Goal: Task Accomplishment & Management: Manage account settings

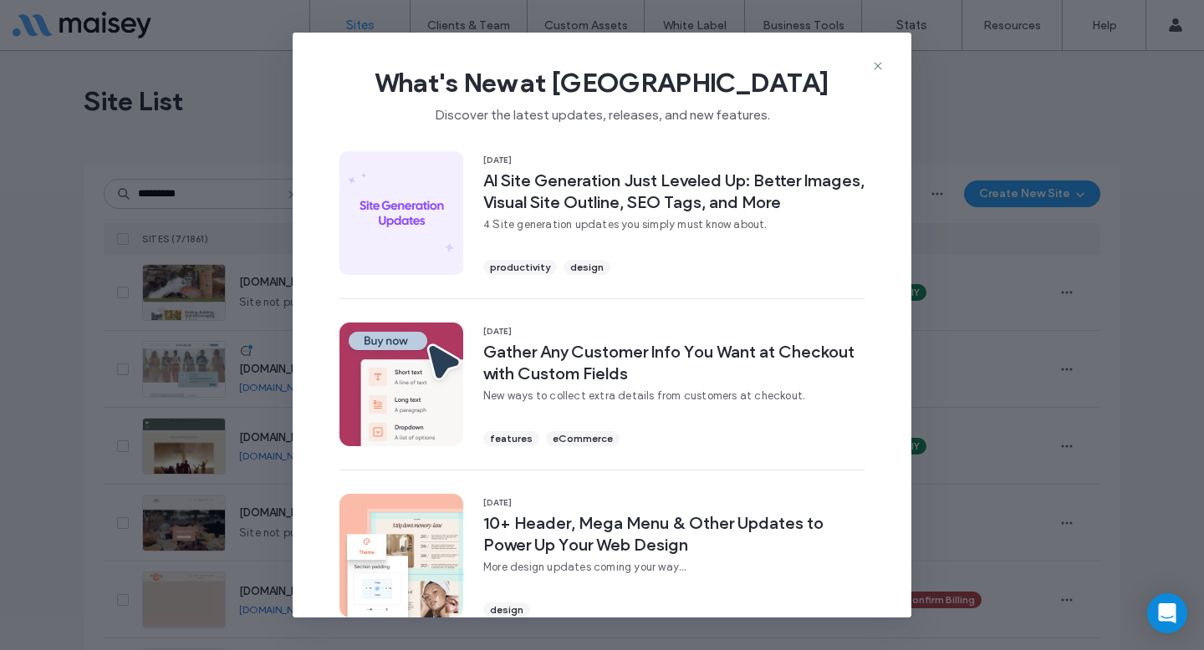
type input "*********"
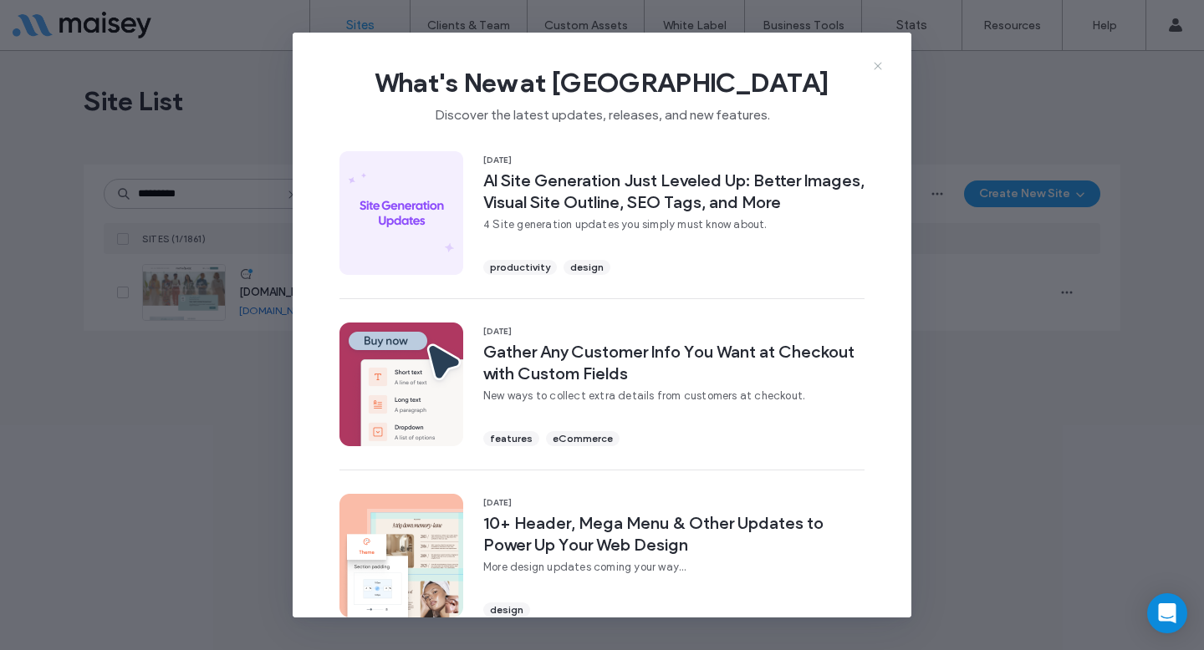
click at [878, 64] on icon at bounding box center [877, 65] width 13 height 13
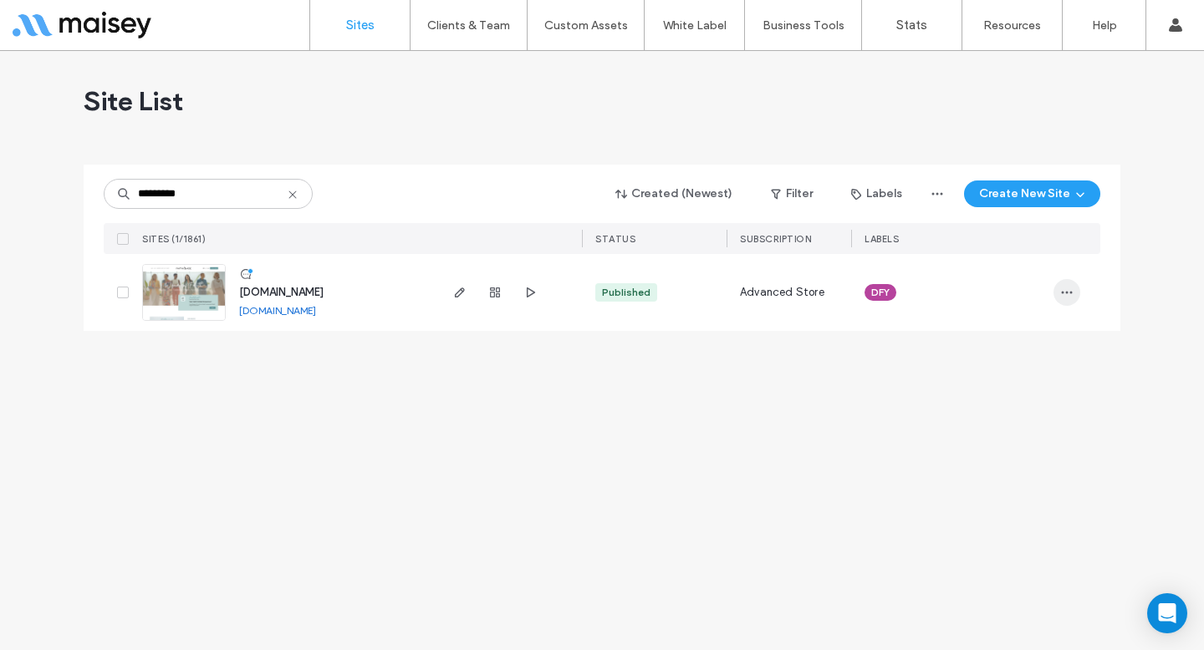
click at [1066, 290] on icon "button" at bounding box center [1066, 292] width 13 height 13
click at [996, 469] on span "Site Dashboard" at bounding box center [1002, 477] width 80 height 17
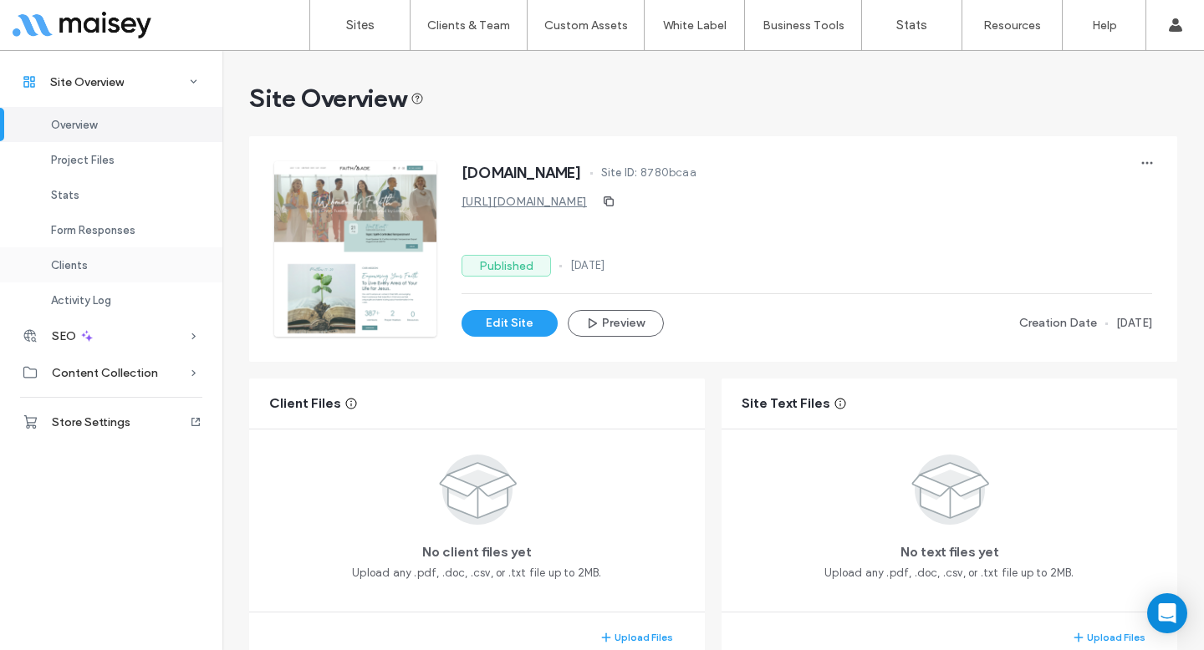
click at [104, 265] on div "Clients" at bounding box center [111, 264] width 222 height 35
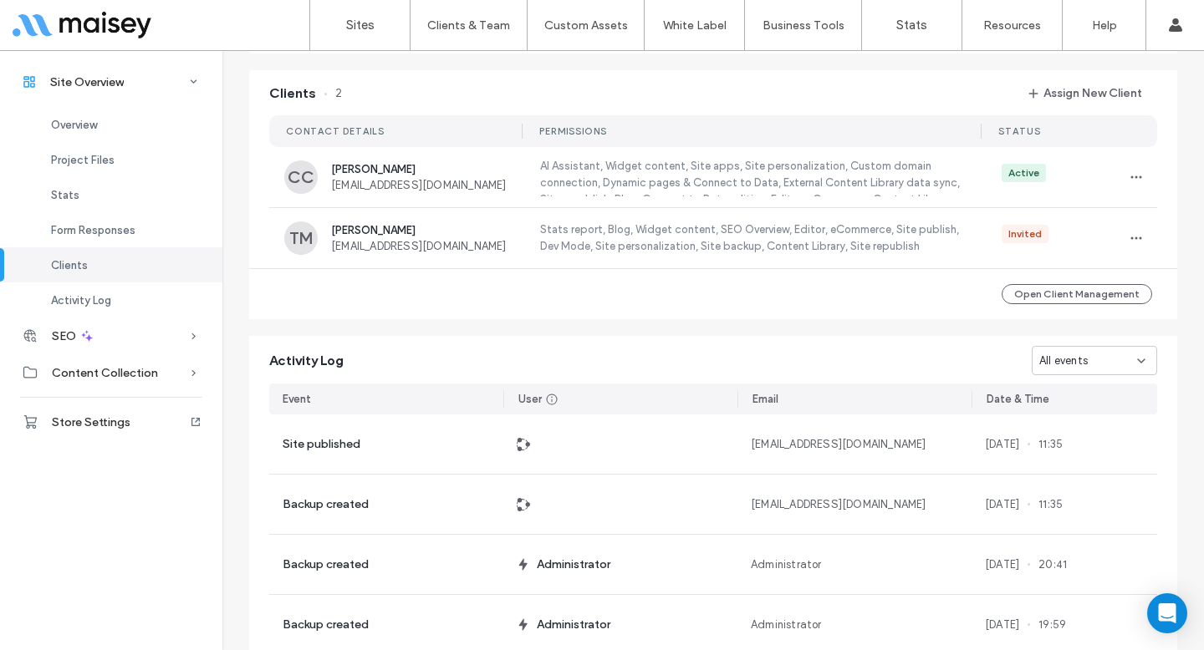
scroll to position [1278, 0]
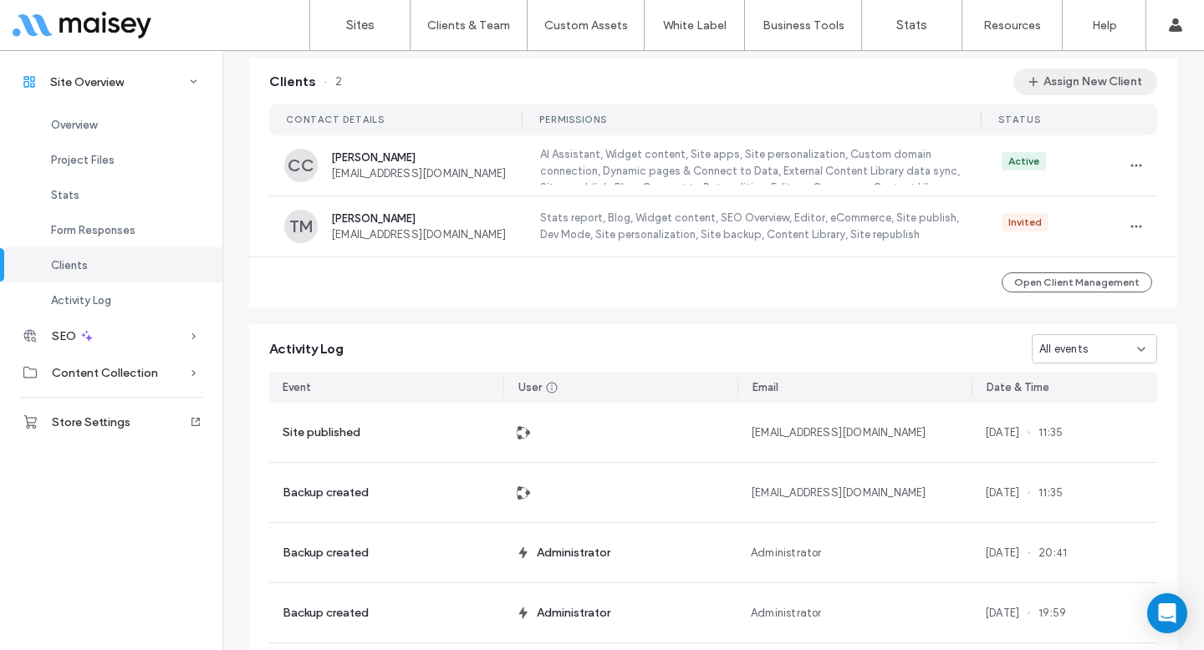
click at [1049, 90] on button "Assign New Client" at bounding box center [1085, 82] width 144 height 27
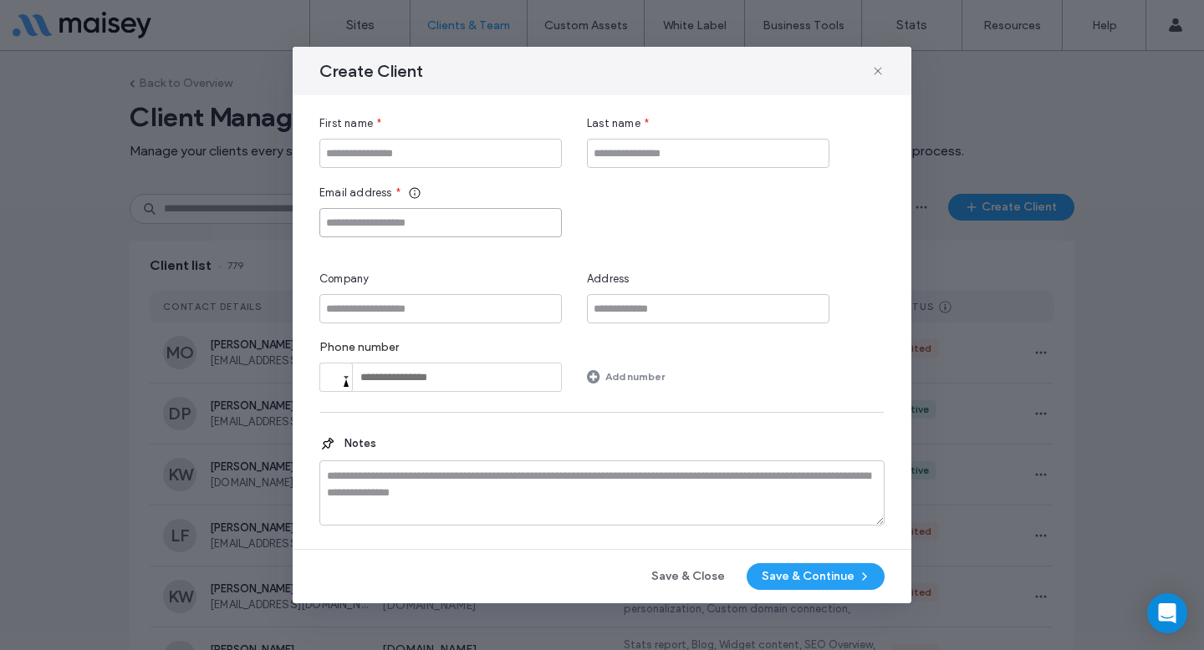
click at [481, 231] on input "Email address" at bounding box center [440, 222] width 242 height 29
paste input "**********"
type input "**********"
click at [474, 160] on input "First name" at bounding box center [440, 153] width 242 height 29
paste input "********"
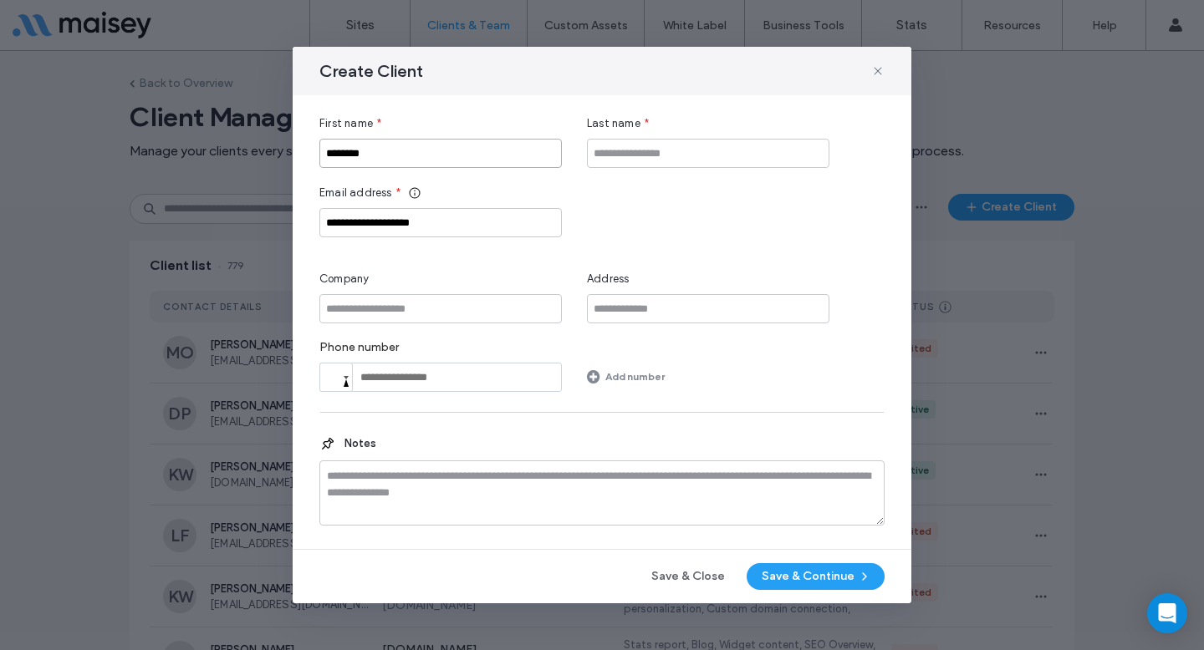
type input "********"
click at [645, 154] on input "Last name" at bounding box center [708, 153] width 242 height 29
paste input "*********"
type input "*********"
click at [456, 214] on input "**********" at bounding box center [440, 222] width 242 height 29
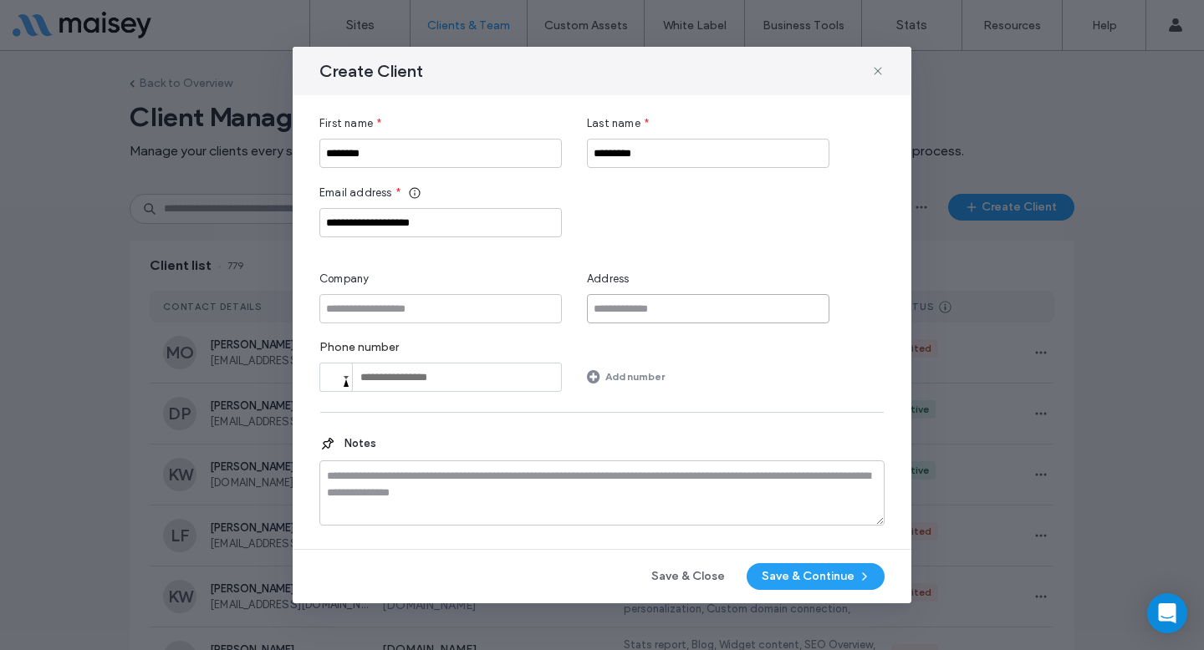
click at [700, 318] on input "Address" at bounding box center [708, 308] width 242 height 29
click at [766, 578] on button "Save & Continue" at bounding box center [815, 576] width 138 height 27
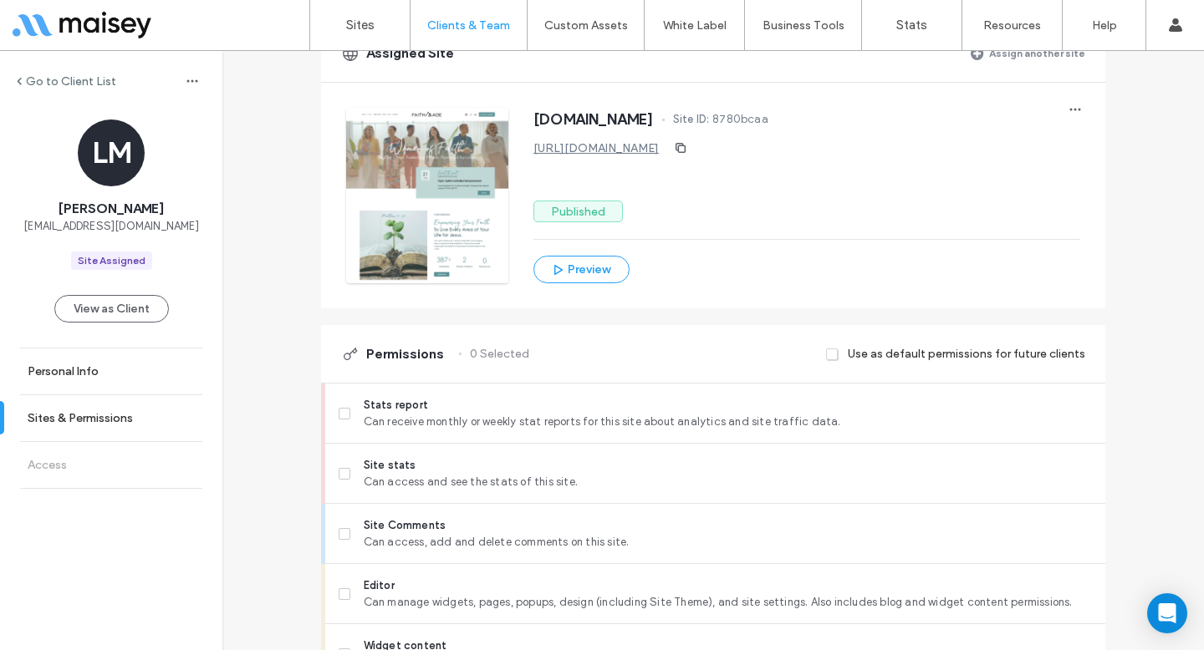
scroll to position [161, 0]
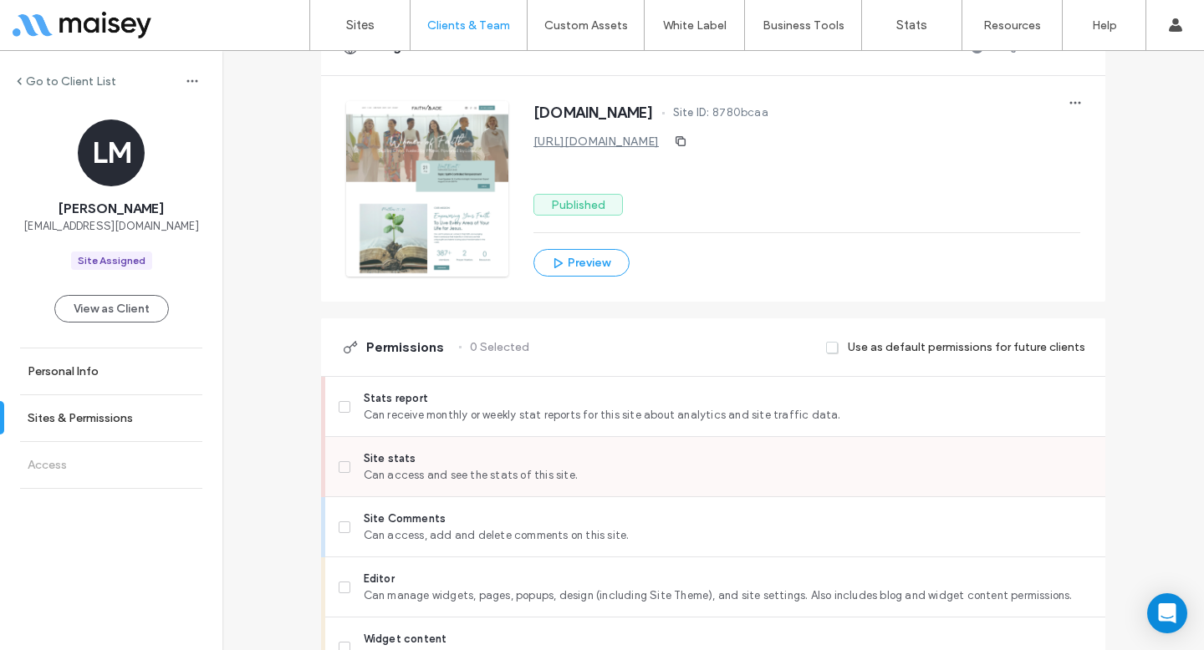
click at [366, 473] on span "Can access and see the stats of this site." at bounding box center [728, 475] width 728 height 17
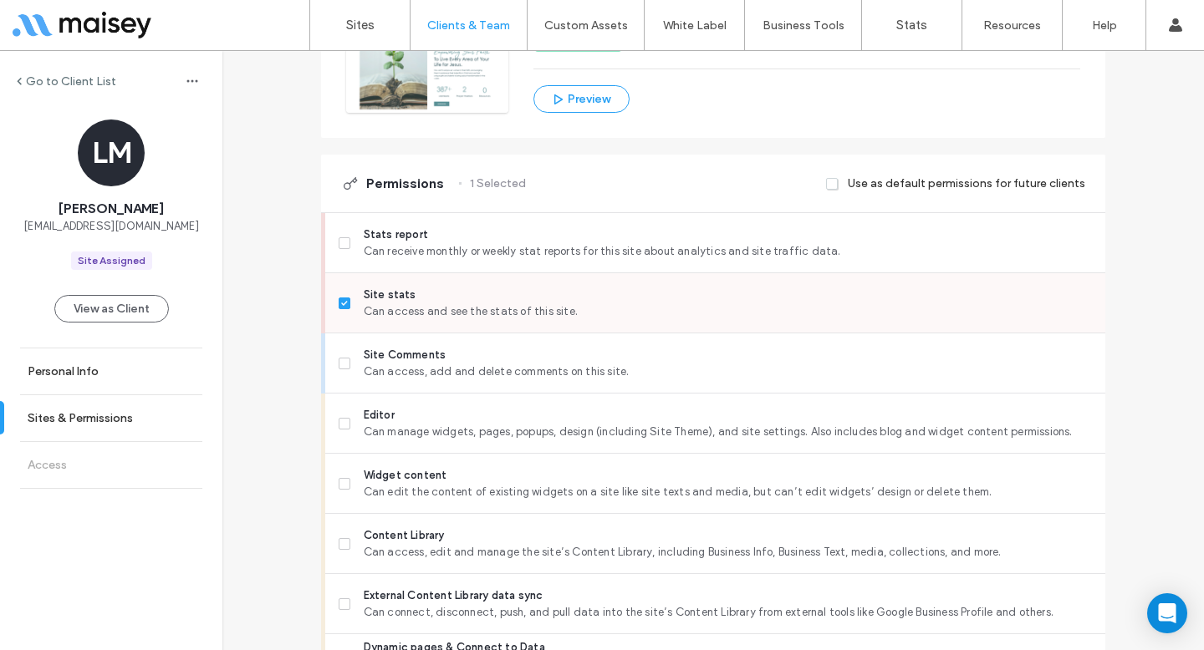
scroll to position [366, 0]
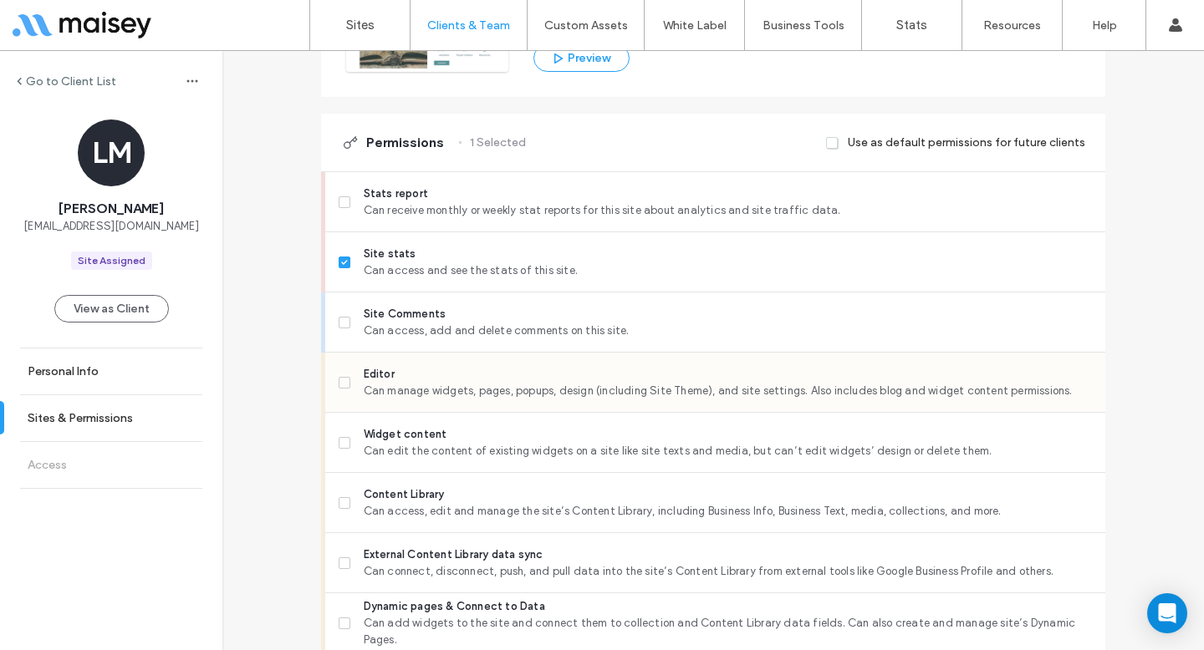
click at [393, 394] on span "Can manage widgets, pages, popups, design (including Site Theme), and site sett…" at bounding box center [728, 391] width 728 height 17
click at [384, 497] on span "Content Library" at bounding box center [728, 494] width 728 height 17
click at [374, 563] on span "Can connect, disconnect, push, and pull data into the site’s Content Library fr…" at bounding box center [728, 571] width 728 height 17
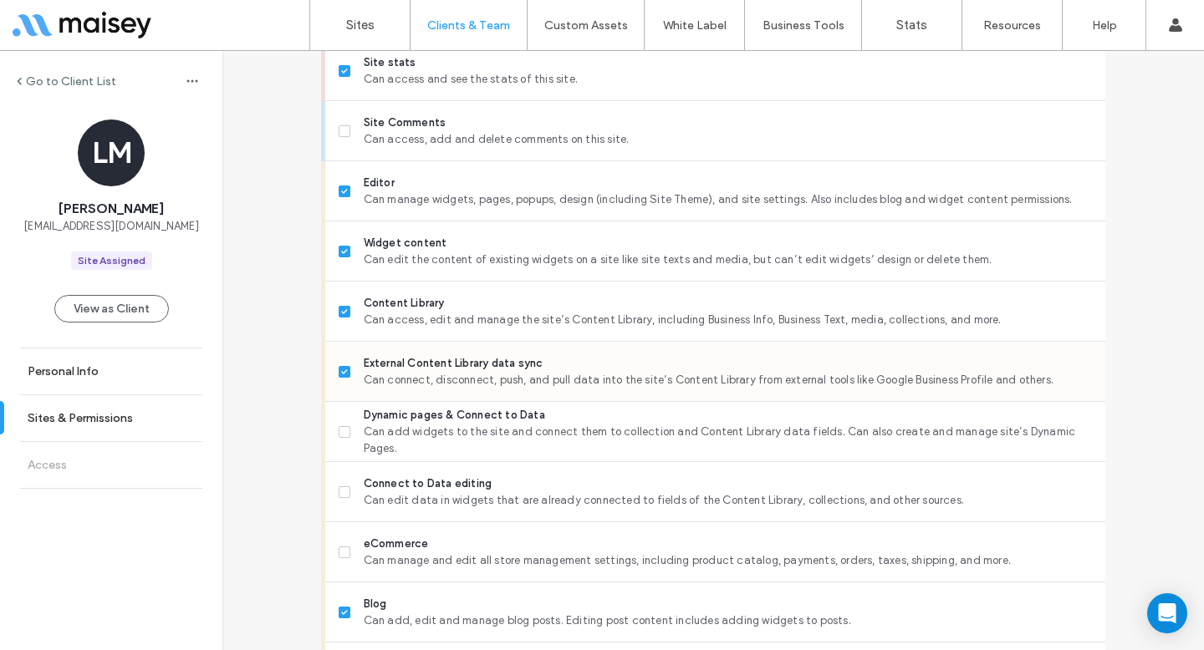
scroll to position [613, 0]
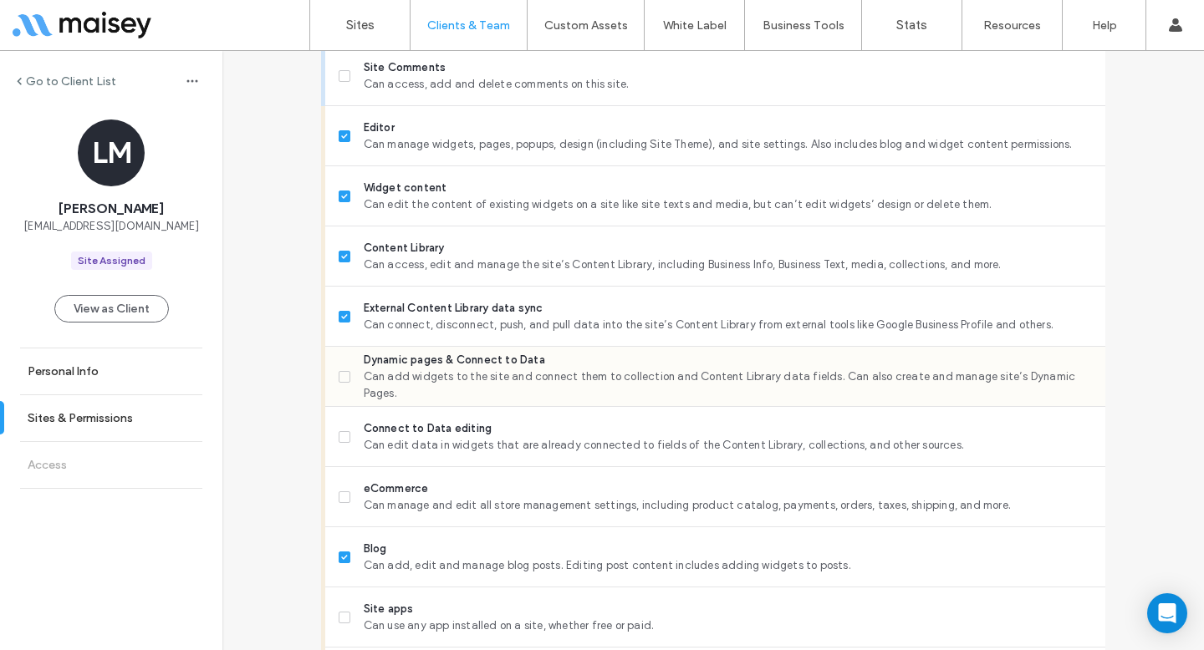
click at [427, 384] on span "Can add widgets to the site and connect them to collection and Content Library …" at bounding box center [728, 385] width 728 height 33
click at [388, 482] on span "eCommerce" at bounding box center [728, 489] width 728 height 17
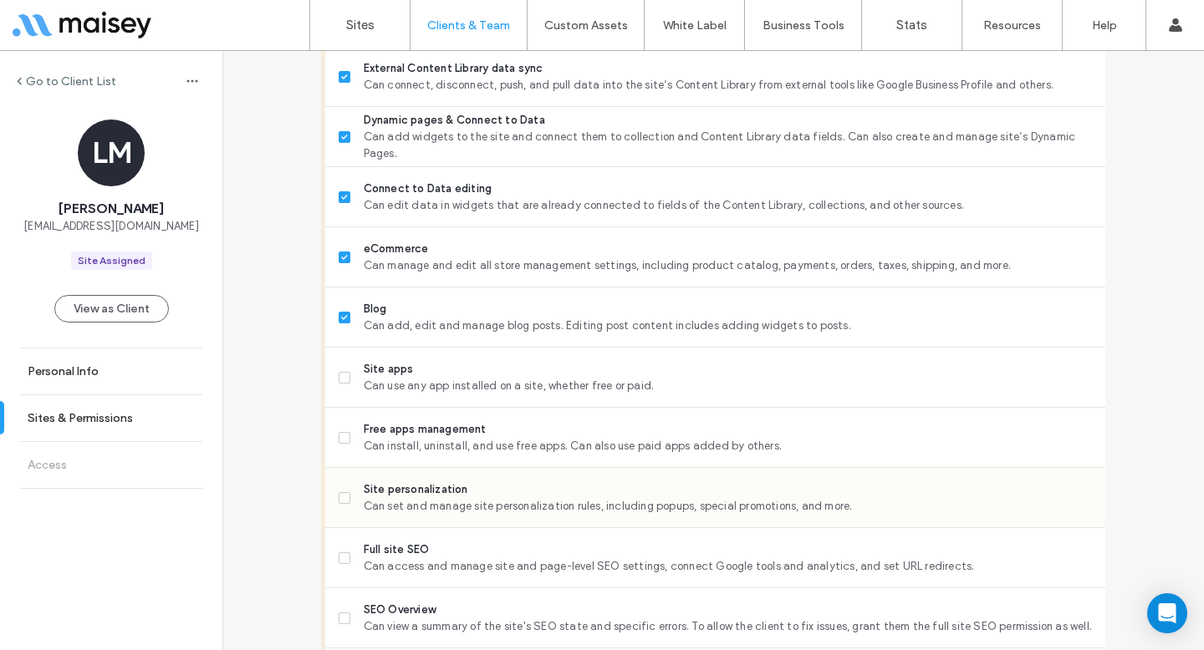
scroll to position [874, 0]
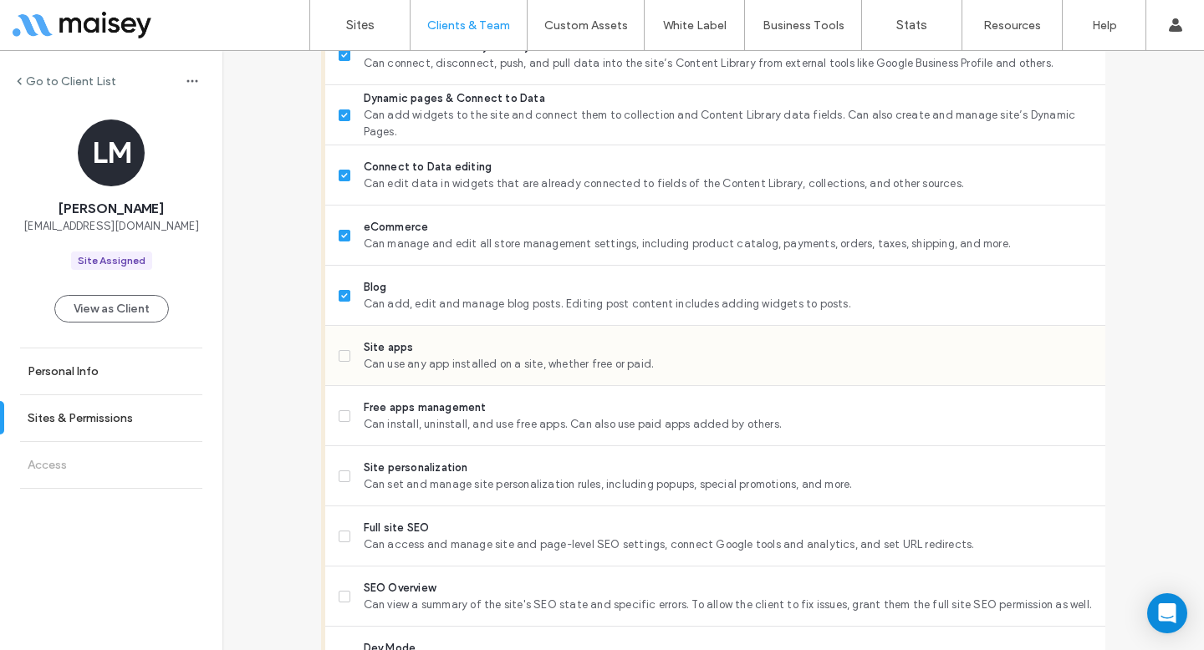
click at [432, 334] on div "Site apps Can use any app installed on a site, whether free or paid." at bounding box center [722, 355] width 766 height 59
click at [406, 369] on span "Can use any app installed on a site, whether free or paid." at bounding box center [728, 364] width 728 height 17
click at [387, 426] on span "Can install, uninstall, and use free apps. Can also use paid apps added by othe…" at bounding box center [728, 424] width 728 height 17
click at [378, 481] on span "Can set and manage site personalization rules, including popups, special promot…" at bounding box center [728, 484] width 728 height 17
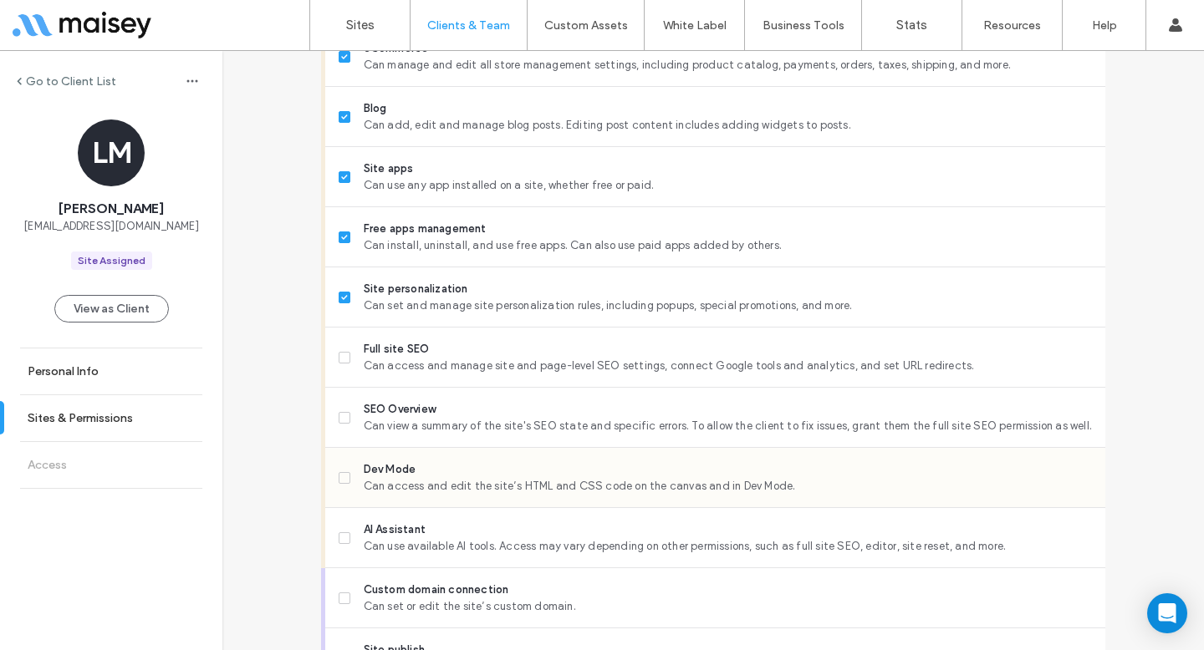
scroll to position [1073, 0]
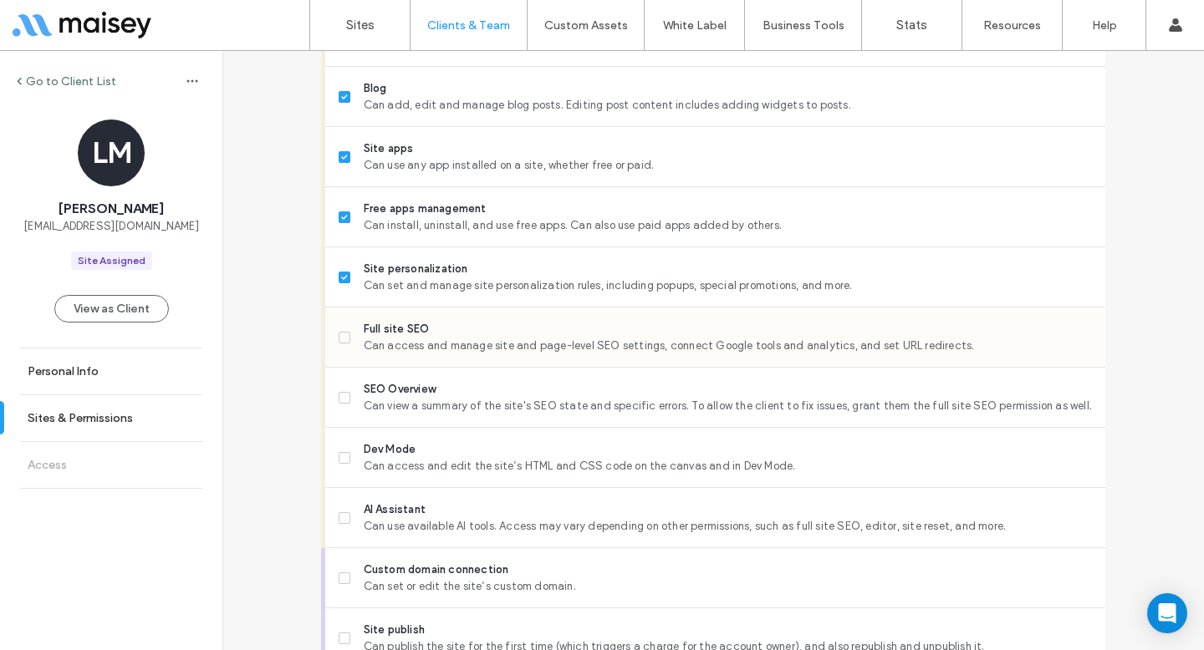
click at [420, 345] on span "Can access and manage site and page-level SEO settings, connect Google tools an…" at bounding box center [728, 346] width 728 height 17
click at [404, 408] on span "Can view a summary of the site's SEO state and specific errors. To allow the cl…" at bounding box center [728, 406] width 728 height 17
click at [394, 451] on span "Dev Mode" at bounding box center [728, 449] width 728 height 17
click at [383, 507] on span "AI Assistant" at bounding box center [728, 509] width 728 height 17
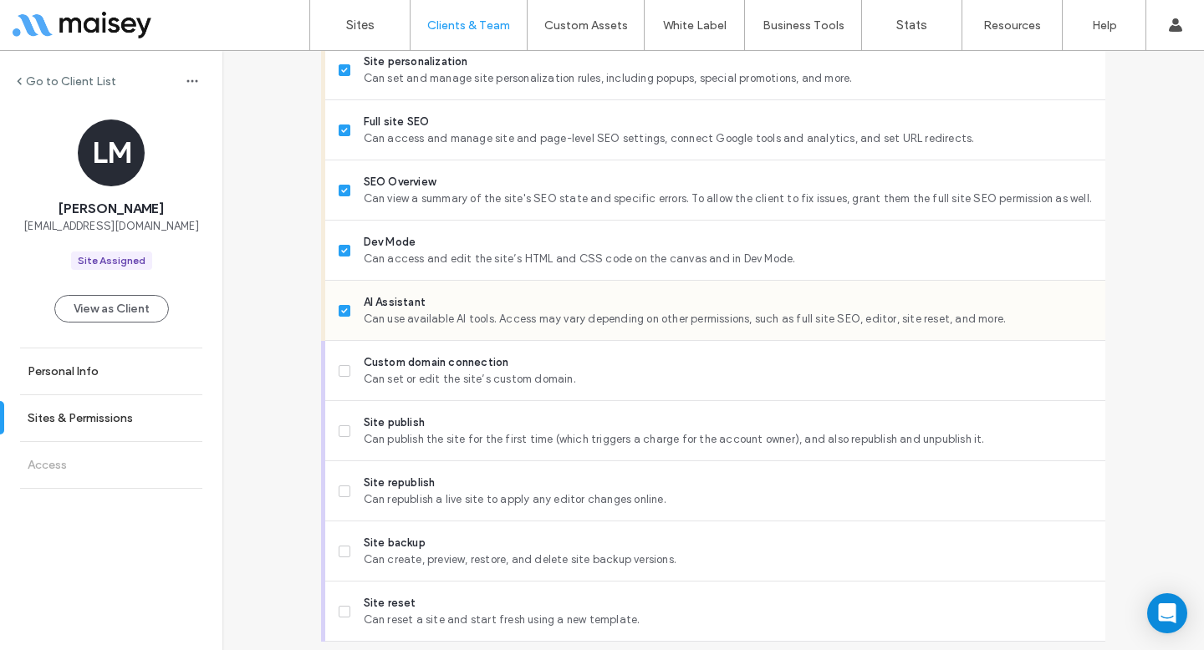
scroll to position [1308, 0]
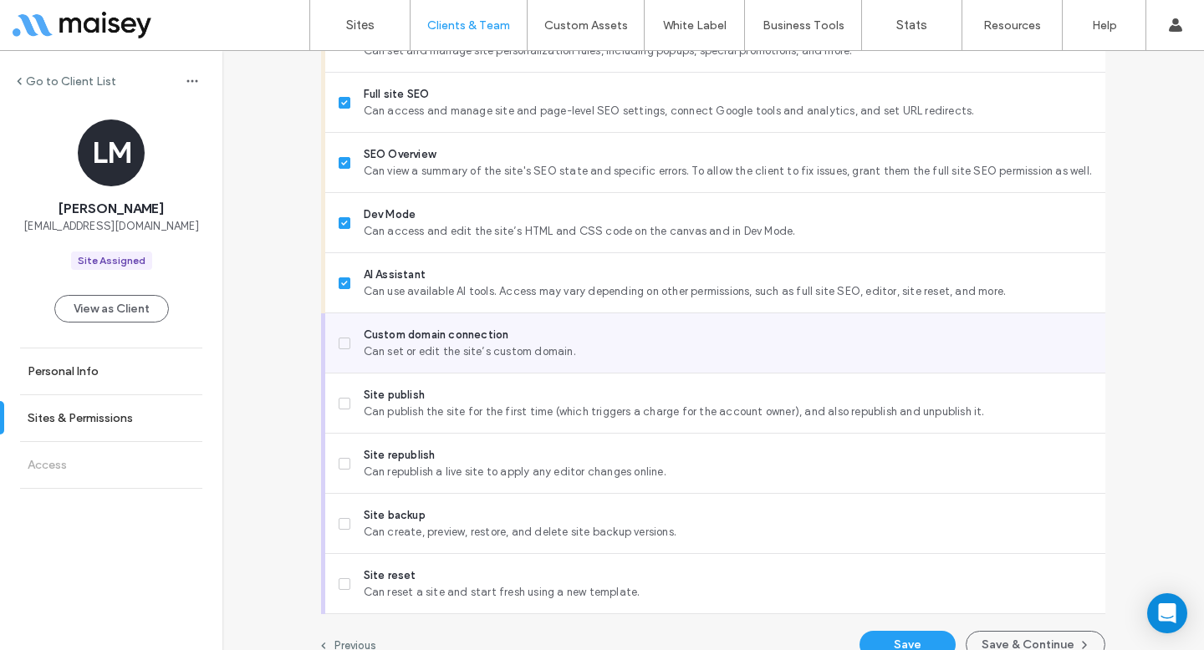
click at [441, 355] on span "Can set or edit the site’s custom domain." at bounding box center [728, 352] width 728 height 17
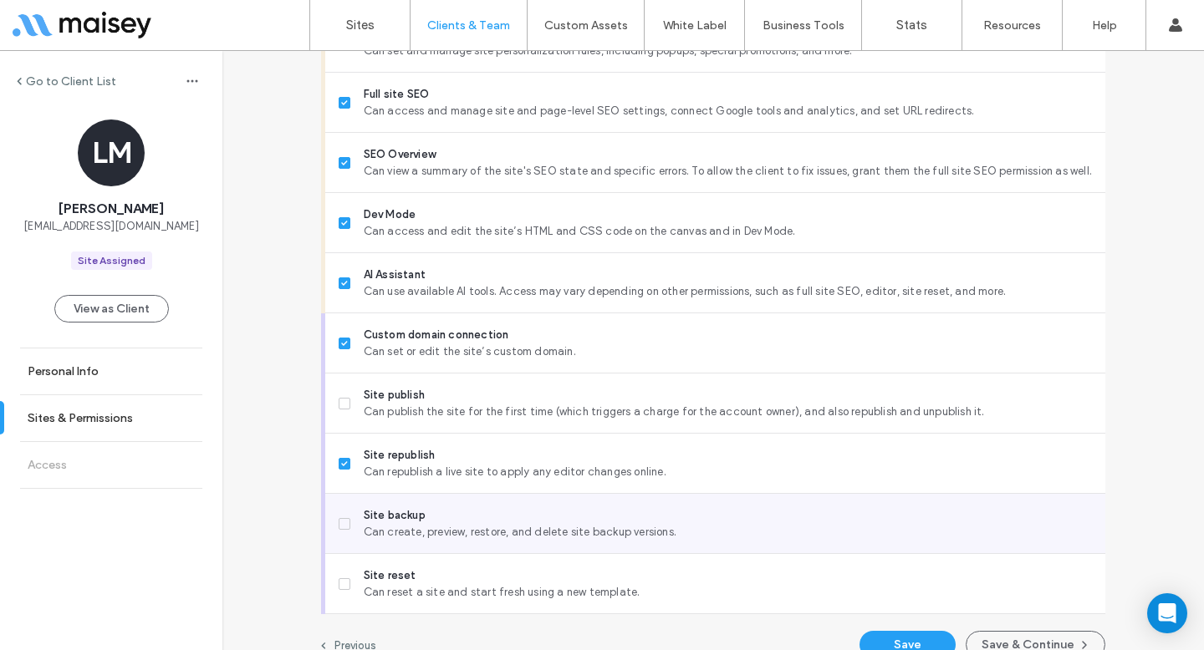
click at [471, 538] on span "Can create, preview, restore, and delete site backup versions." at bounding box center [728, 532] width 728 height 17
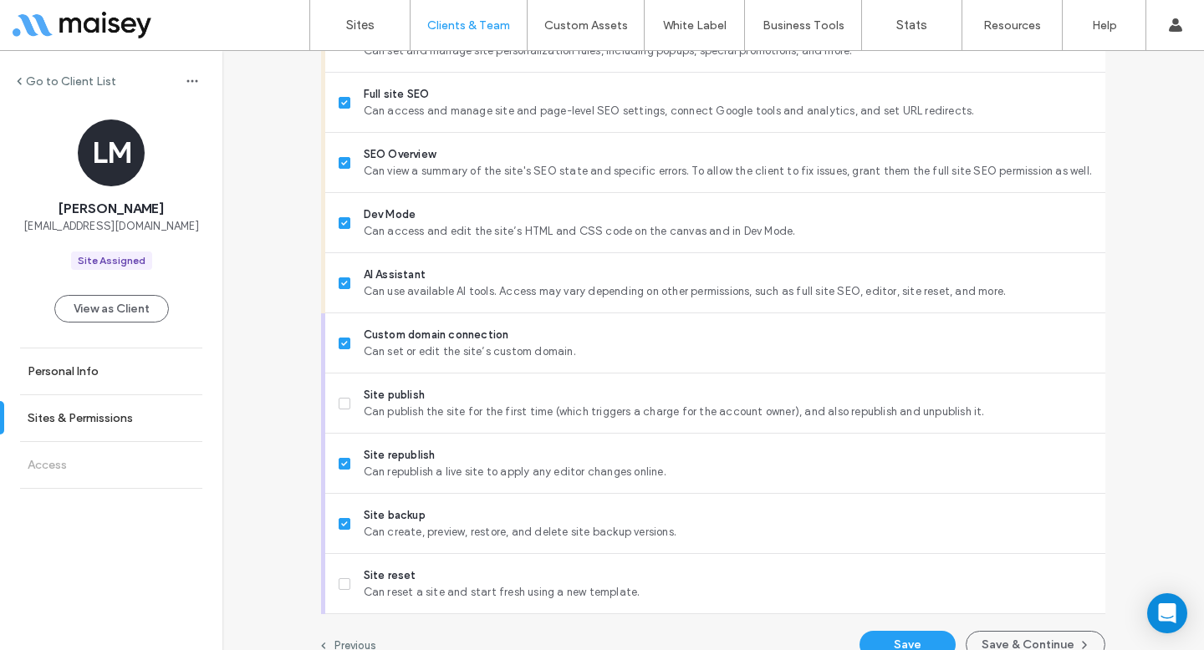
scroll to position [1332, 0]
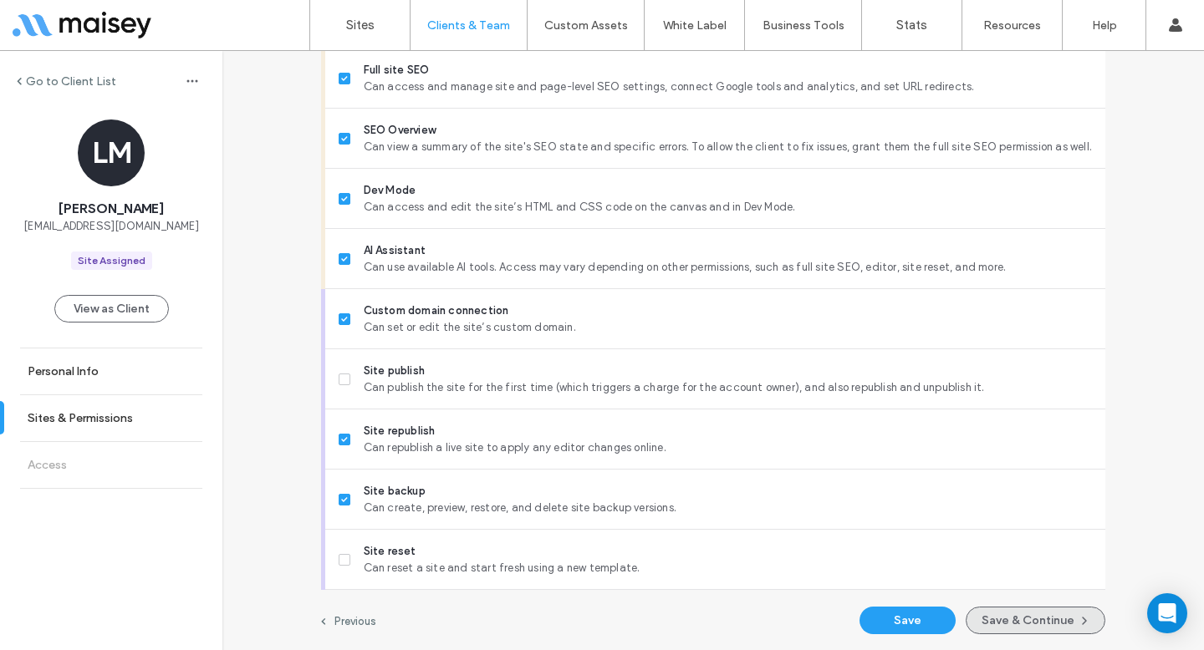
click at [1013, 626] on button "Save & Continue" at bounding box center [1035, 621] width 140 height 28
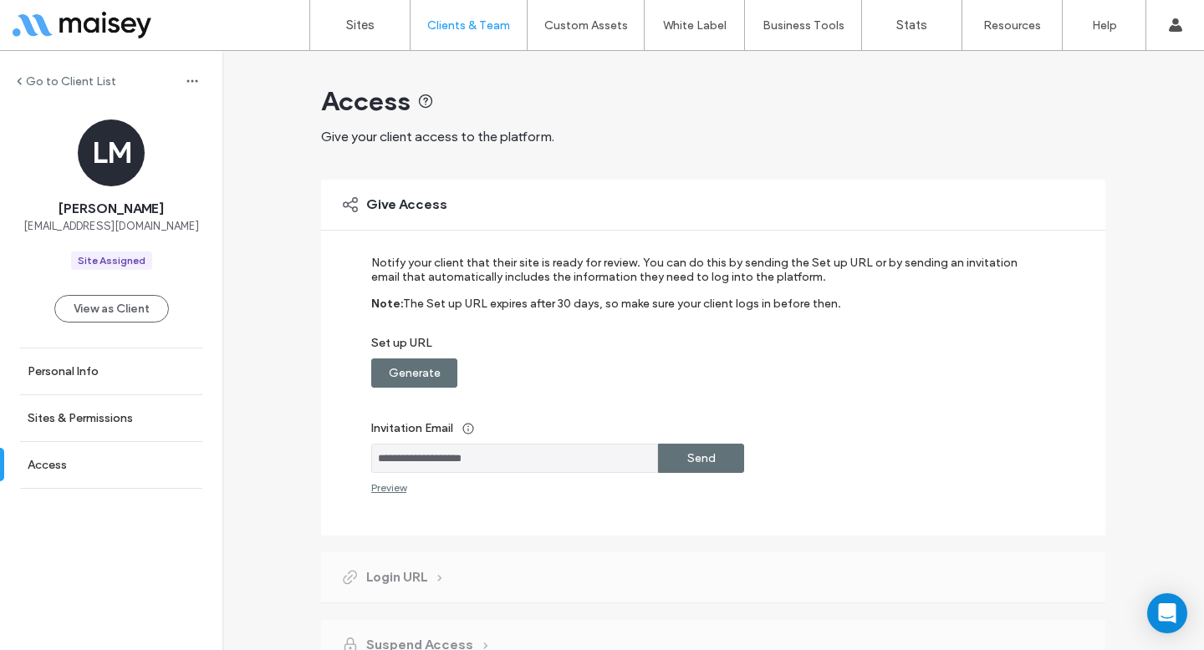
click at [698, 471] on label "Send" at bounding box center [701, 458] width 28 height 31
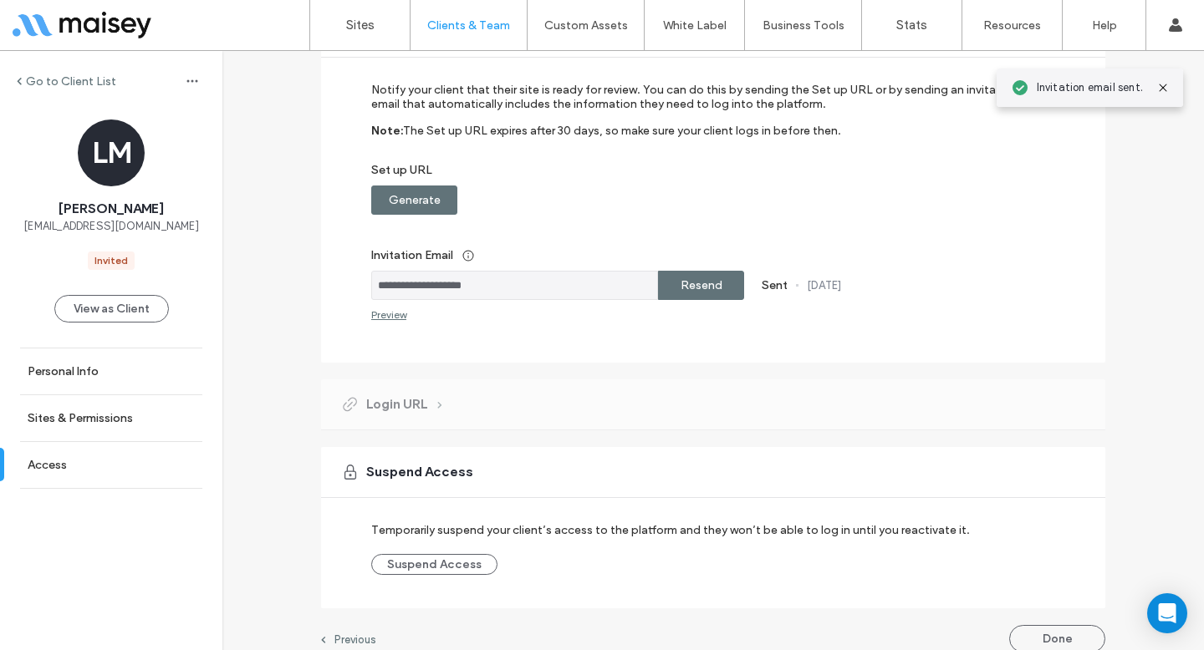
scroll to position [191, 0]
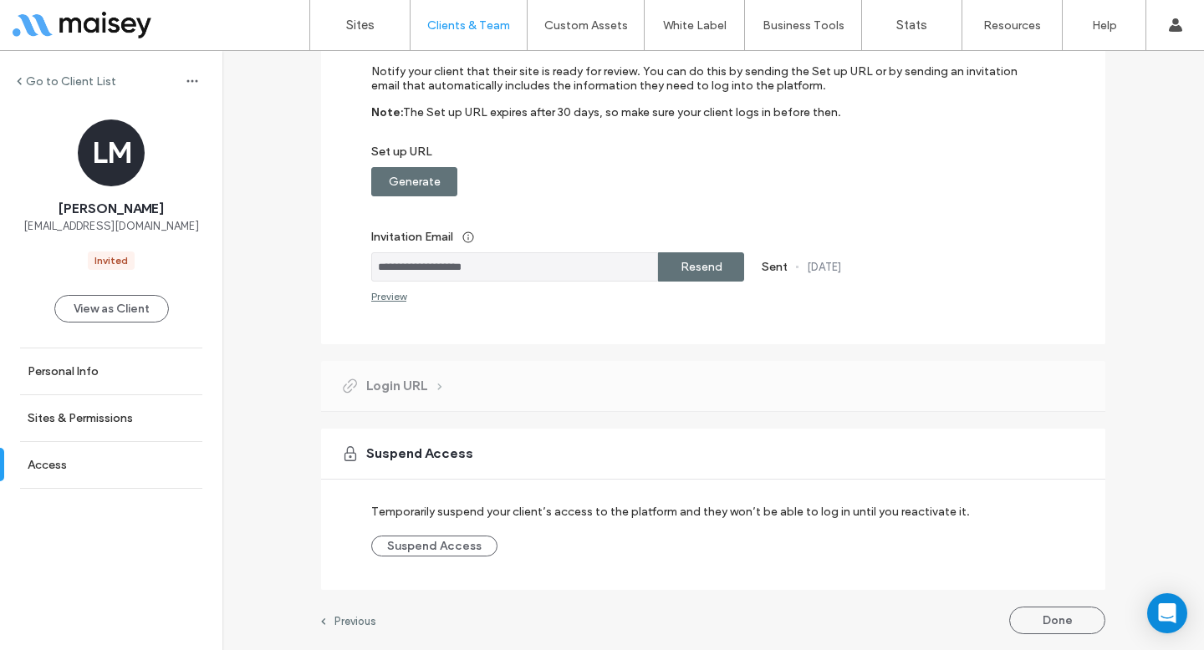
click at [83, 28] on div at bounding box center [108, 25] width 190 height 27
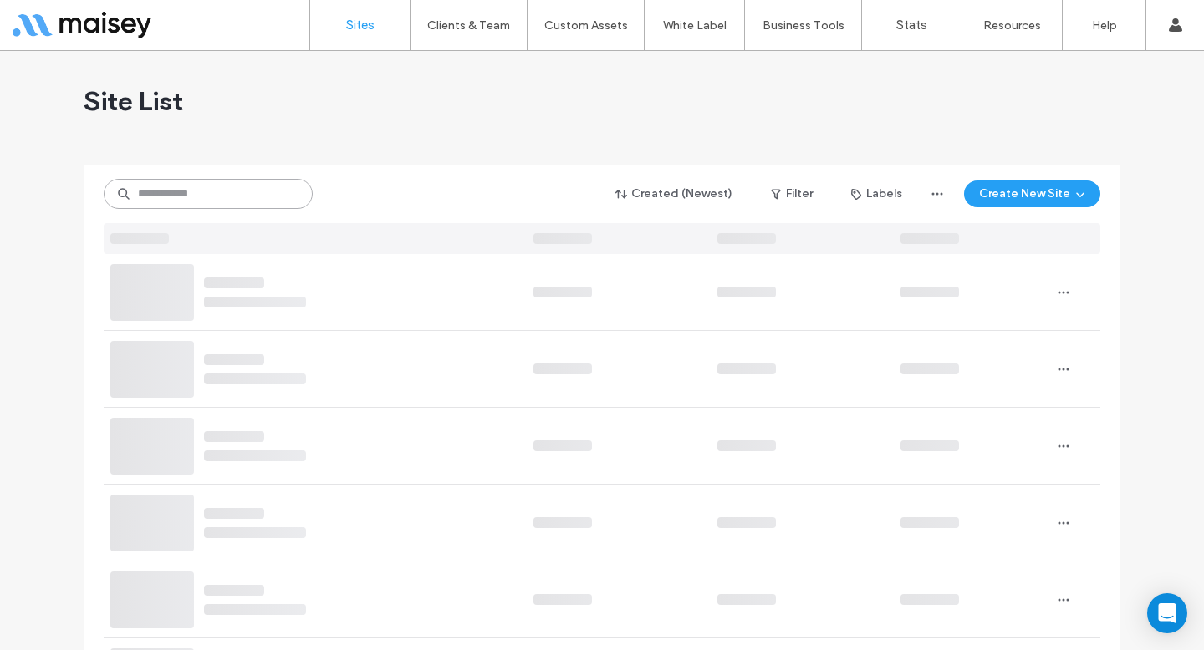
click at [255, 181] on input at bounding box center [208, 194] width 209 height 30
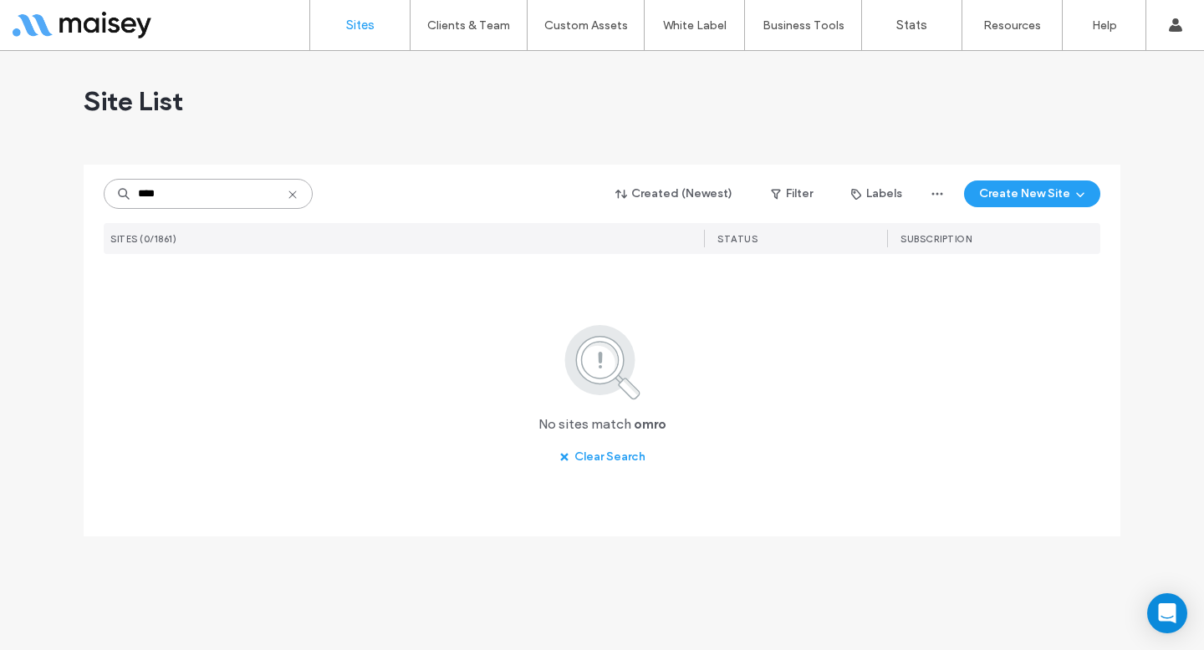
click at [255, 201] on input "****" at bounding box center [208, 194] width 209 height 30
type input "*******"
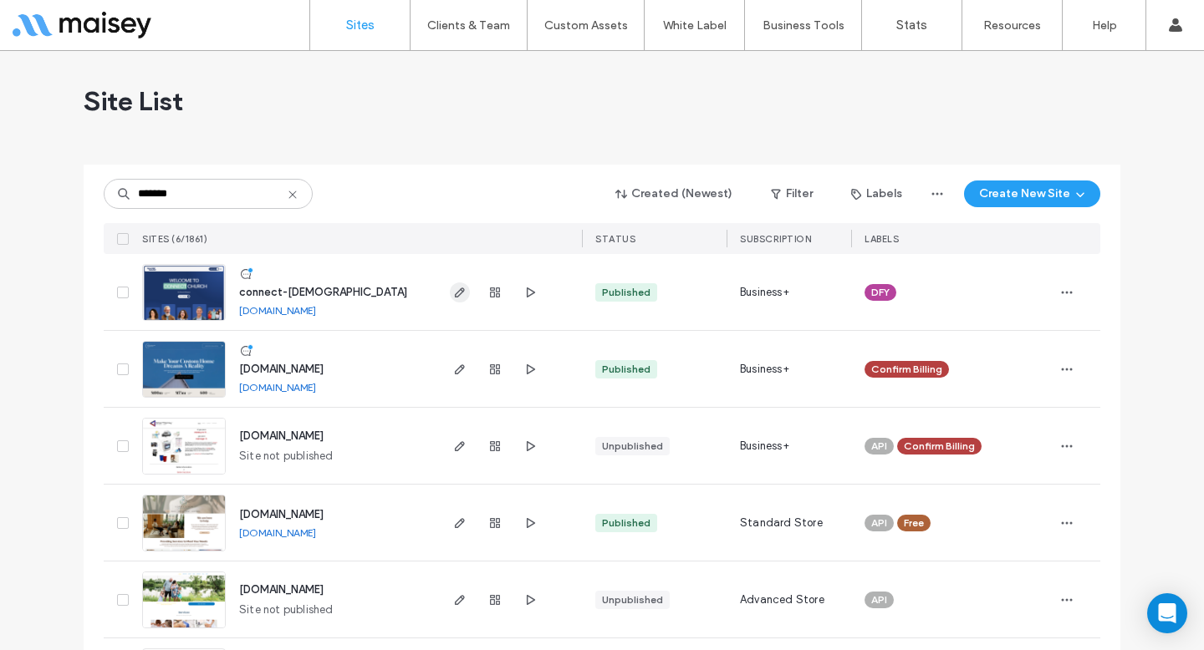
click at [455, 296] on use "button" at bounding box center [460, 293] width 10 height 10
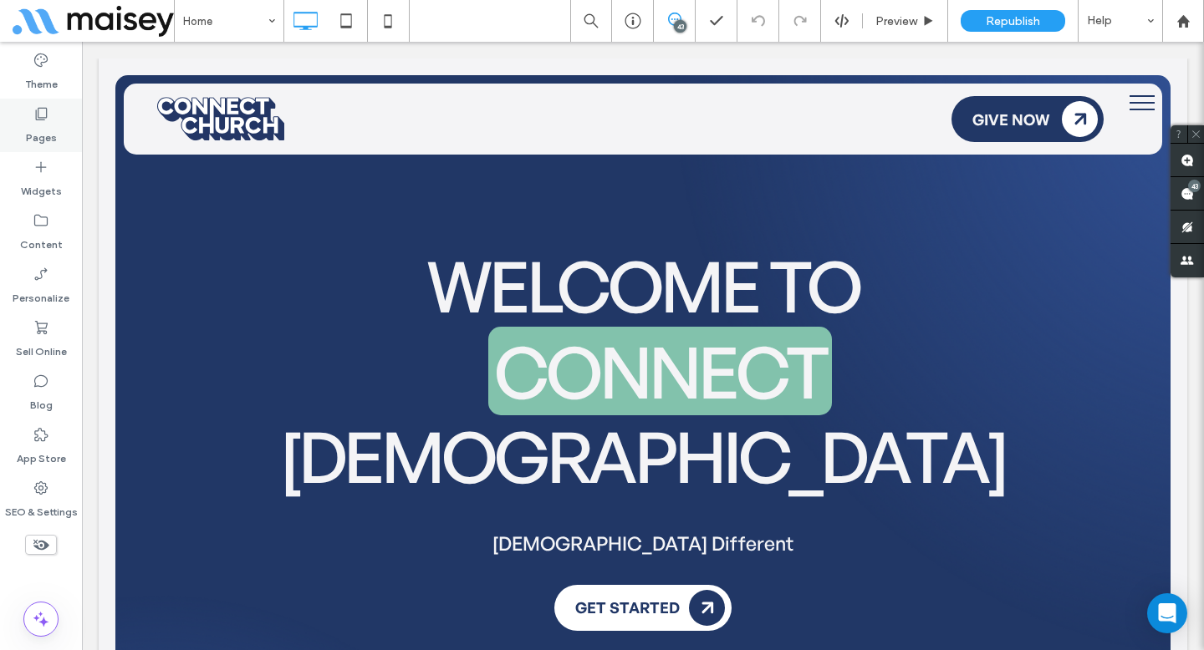
click at [49, 127] on label "Pages" at bounding box center [41, 133] width 31 height 23
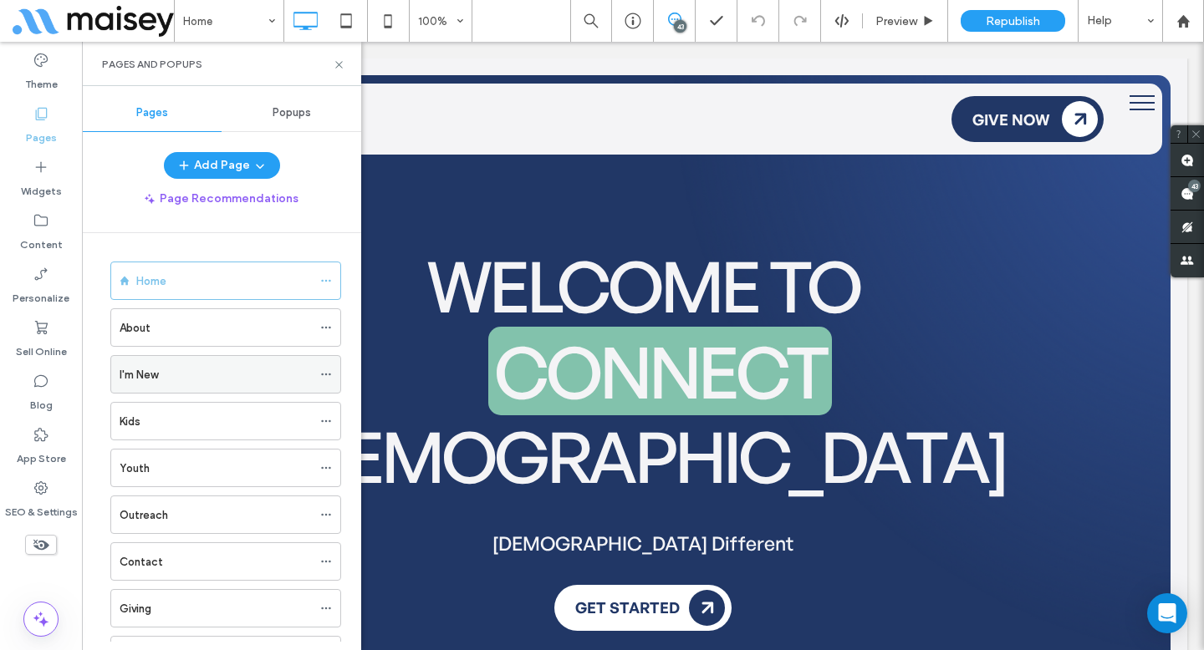
scroll to position [121, 0]
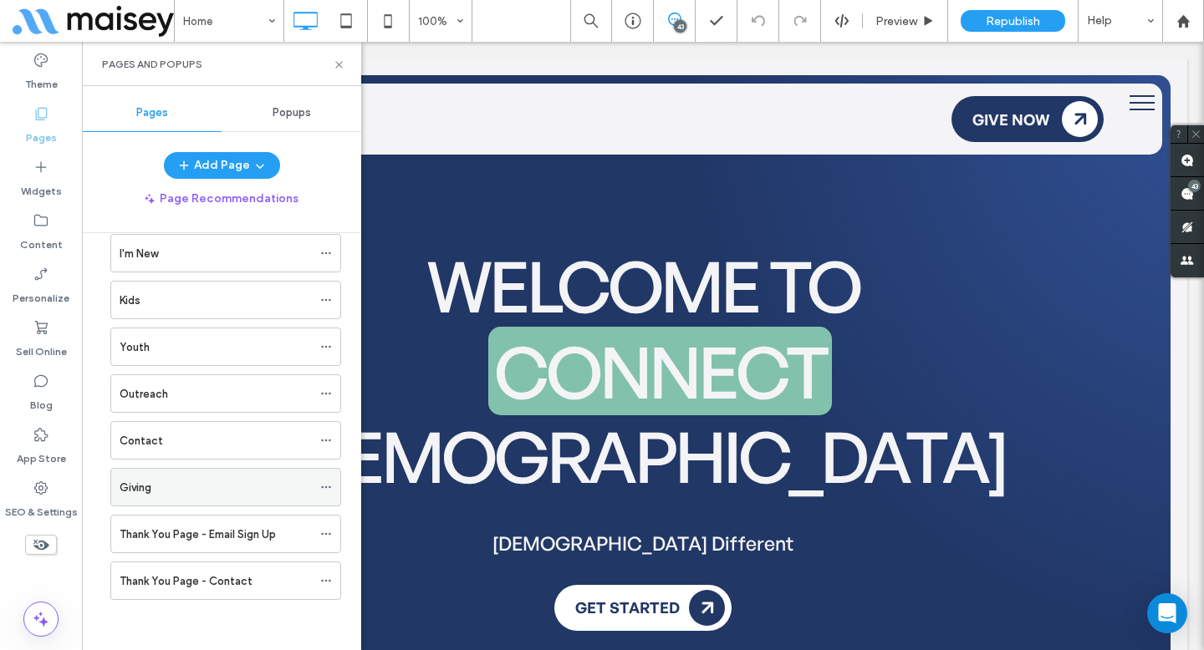
click at [218, 468] on div "Giving" at bounding box center [225, 487] width 231 height 38
click at [211, 483] on div "Giving" at bounding box center [216, 488] width 192 height 18
click at [340, 64] on icon at bounding box center [339, 65] width 13 height 13
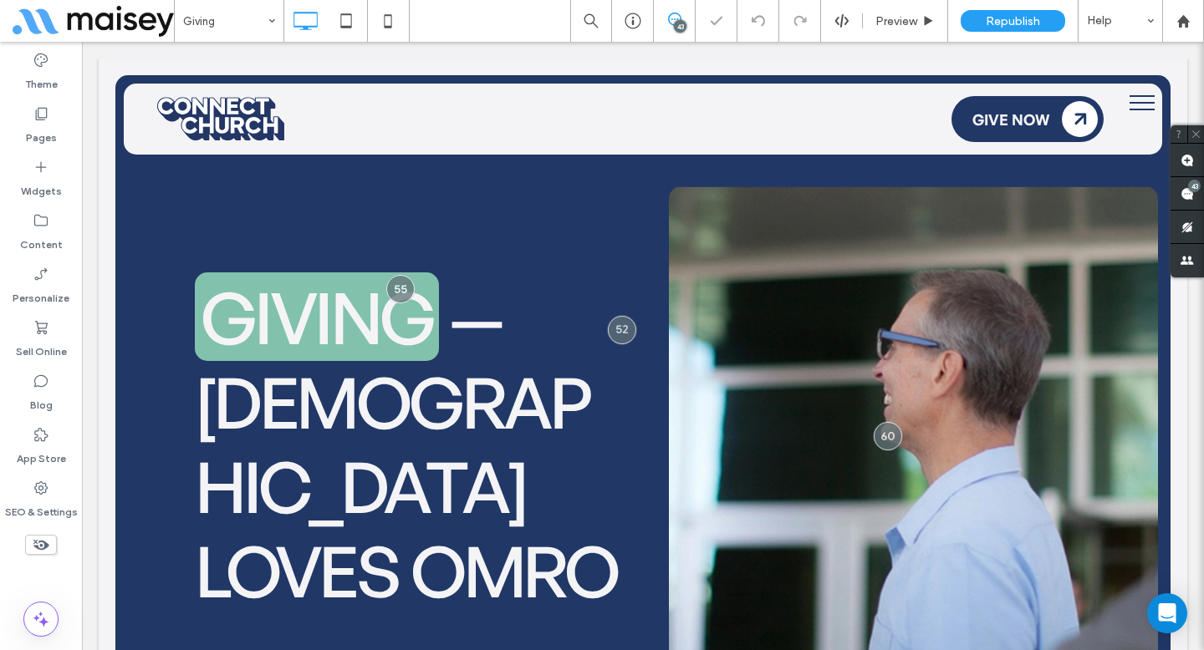
scroll to position [155, 0]
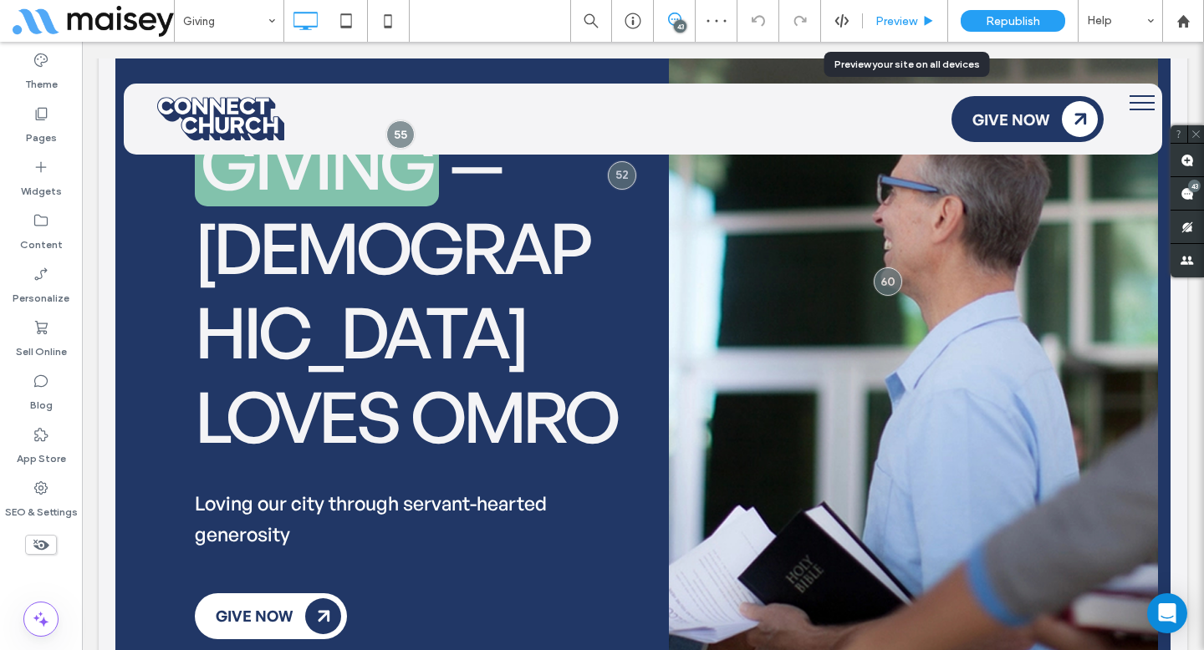
click at [917, 16] on span "Preview" at bounding box center [896, 21] width 42 height 14
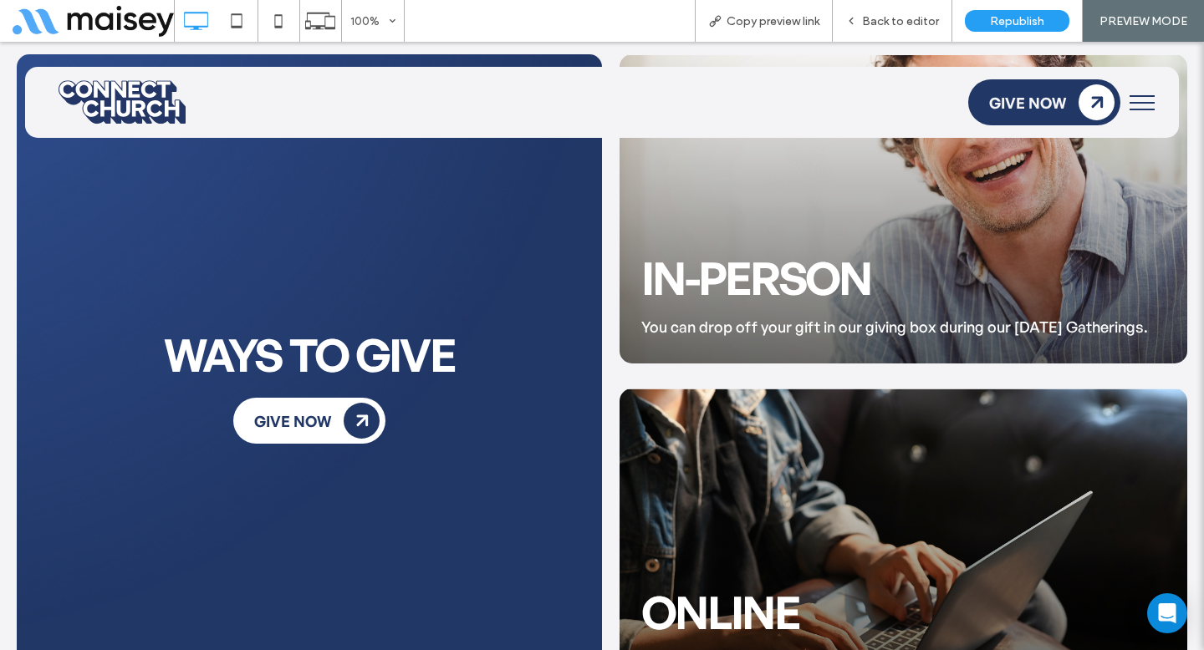
scroll to position [1687, 0]
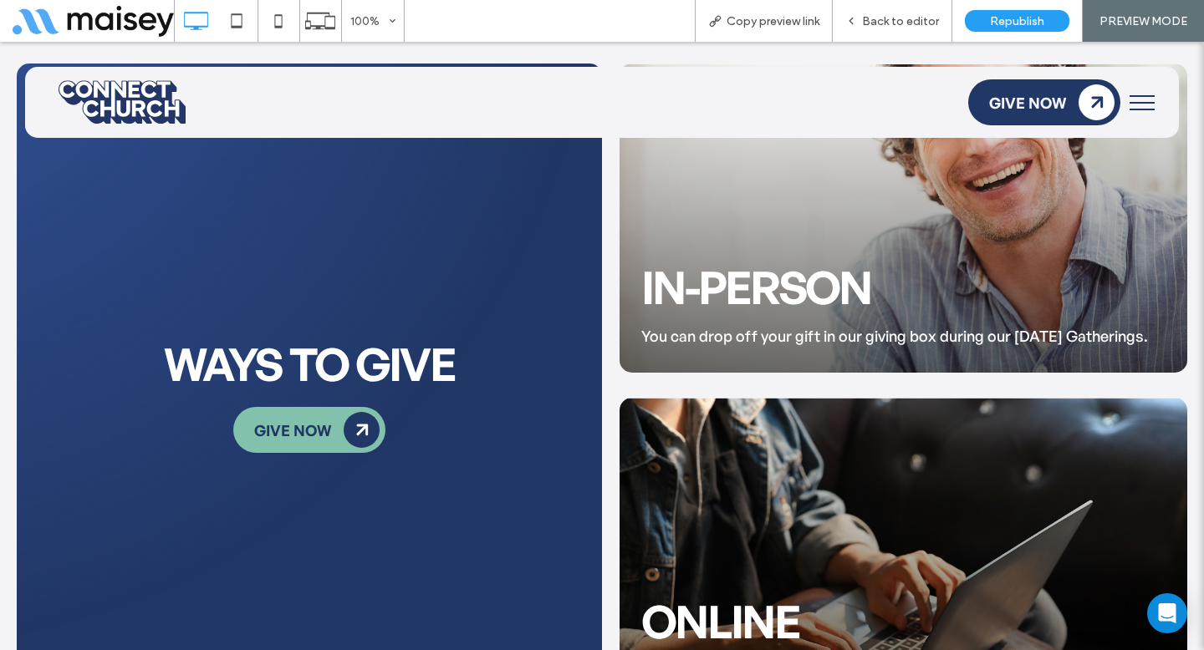
click at [329, 412] on span "GIVE NOW" at bounding box center [292, 430] width 77 height 37
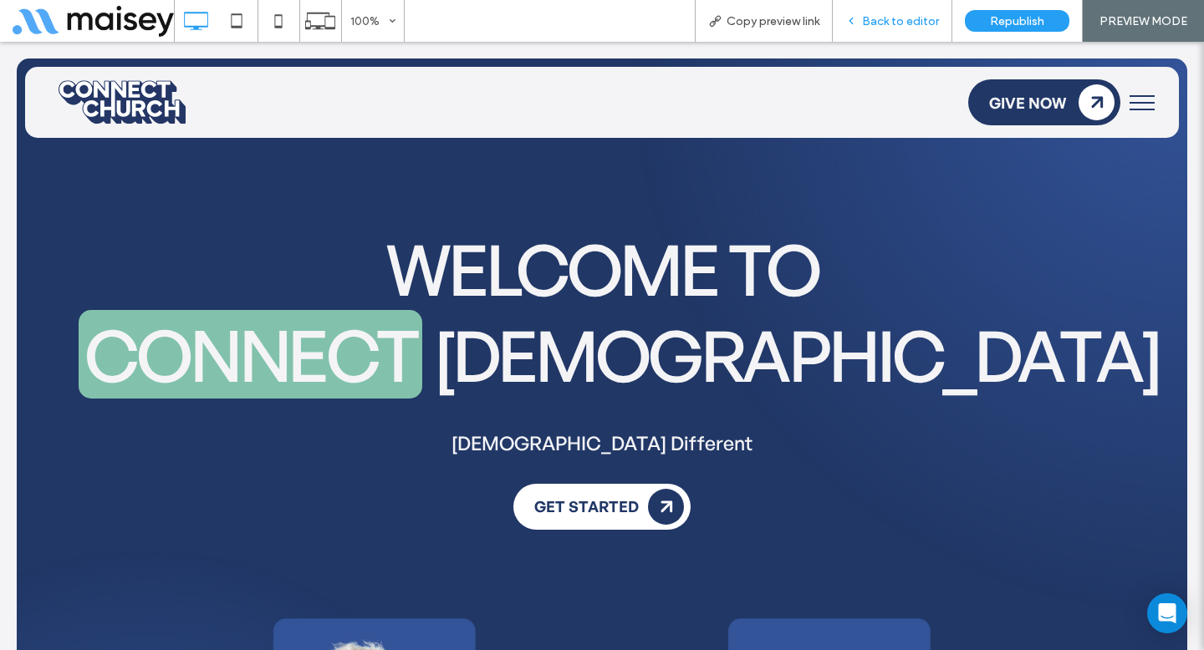
click at [897, 18] on span "Back to editor" at bounding box center [900, 21] width 77 height 14
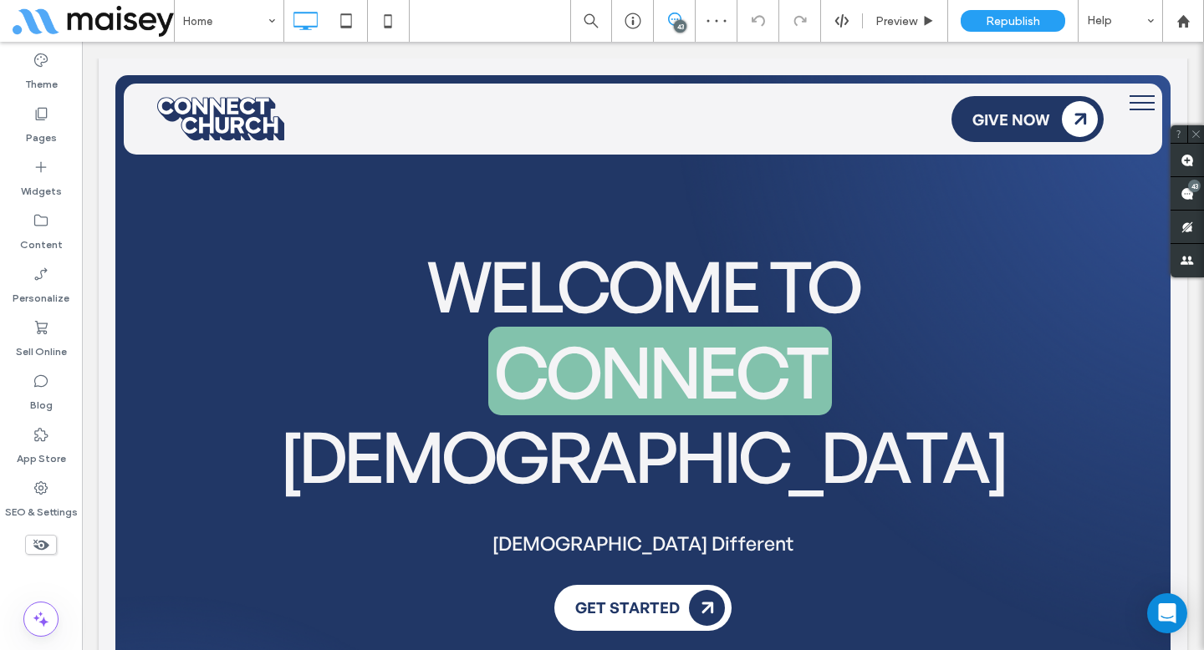
click at [122, 14] on span at bounding box center [93, 20] width 161 height 33
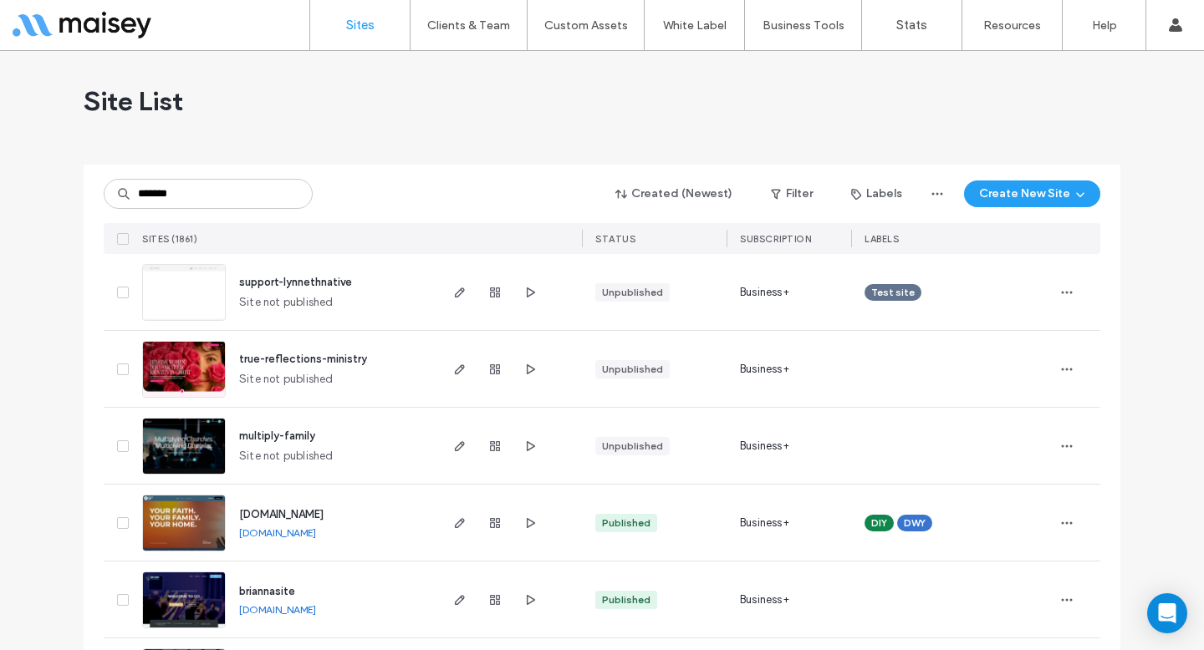
type input "*******"
